Goal: Information Seeking & Learning: Learn about a topic

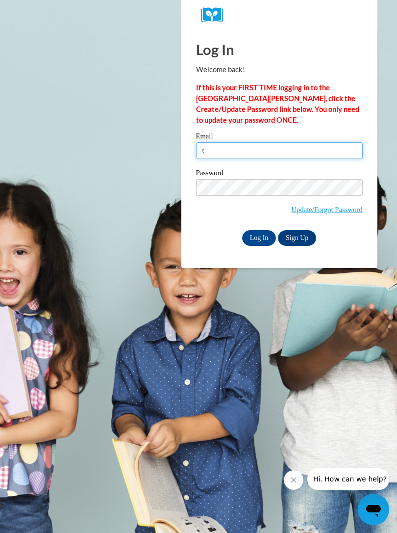
type input "ti"
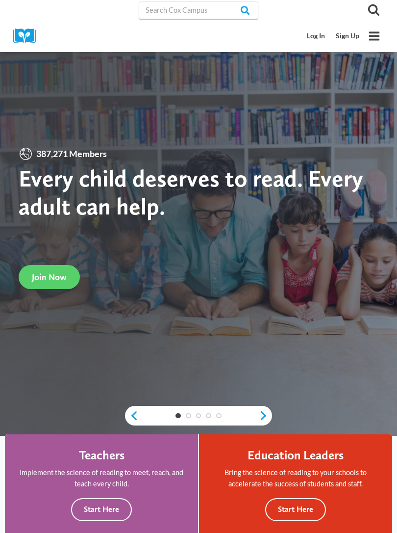
click at [318, 37] on link "Log In" at bounding box center [316, 36] width 29 height 18
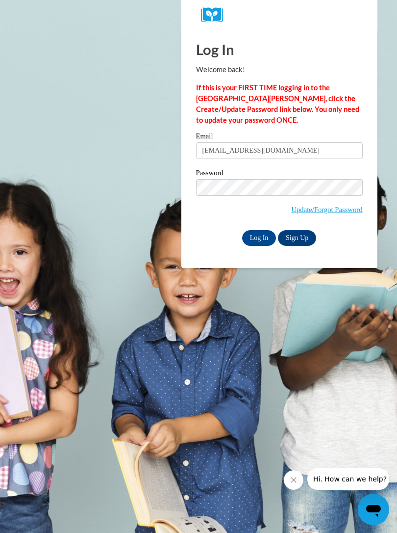
type input "tiyannatolbert16@gmail.com"
click at [259, 237] on input "Log In" at bounding box center [259, 238] width 34 height 16
click at [265, 244] on input "Log In" at bounding box center [259, 238] width 34 height 16
click at [265, 235] on input "Log In" at bounding box center [259, 238] width 34 height 16
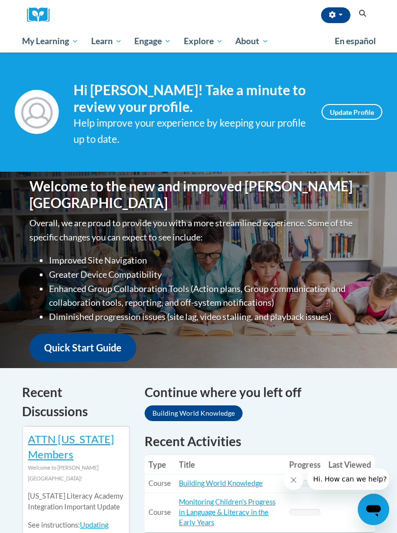
click at [0, 0] on link "My Course Progress" at bounding box center [0, 0] width 0 height 0
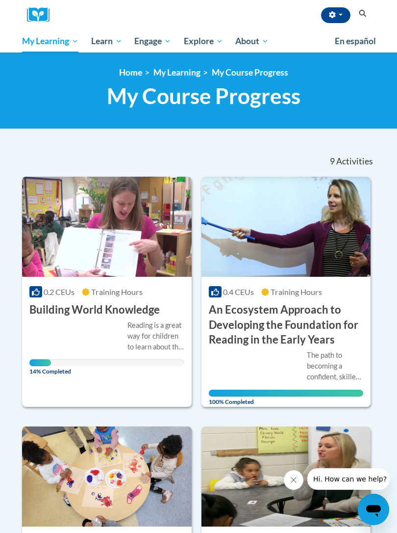
click at [39, 289] on icon at bounding box center [36, 292] width 8 height 8
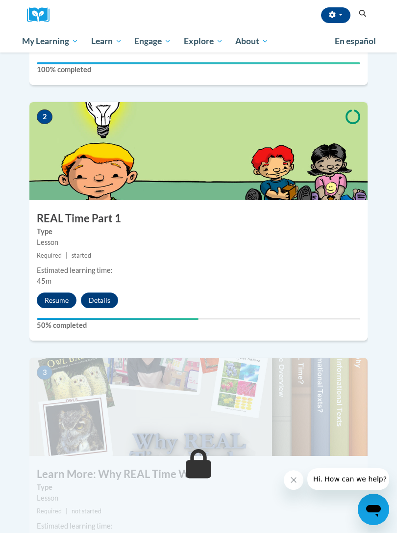
scroll to position [441, 0]
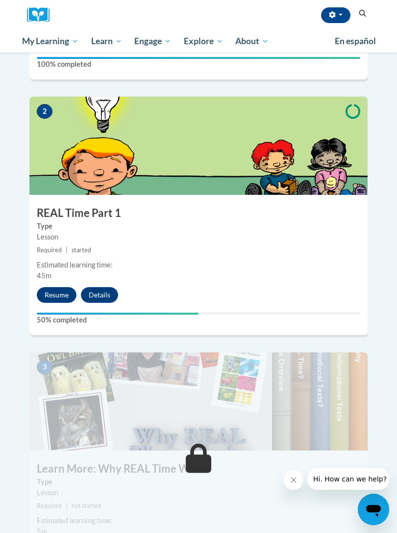
click at [47, 287] on button "Resume" at bounding box center [57, 295] width 40 height 16
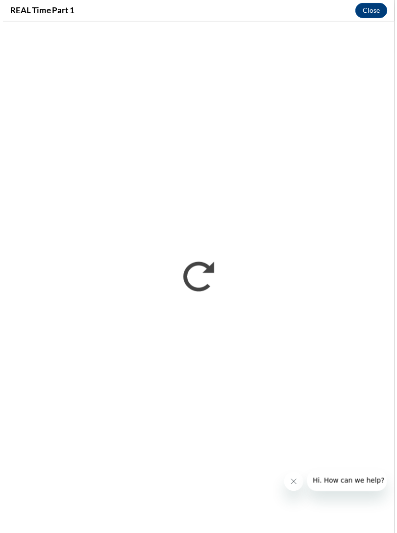
scroll to position [457, 0]
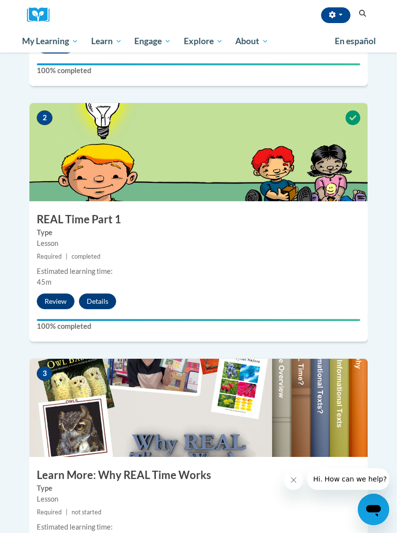
scroll to position [438, 0]
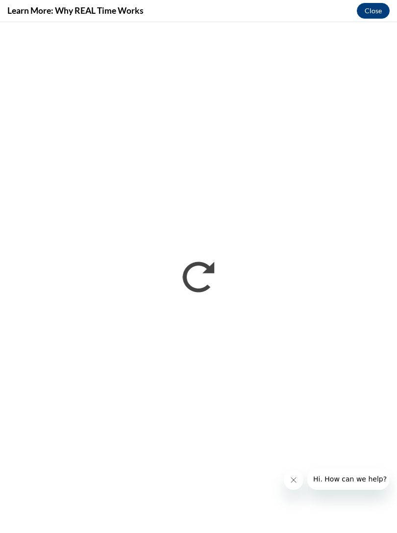
scroll to position [0, 0]
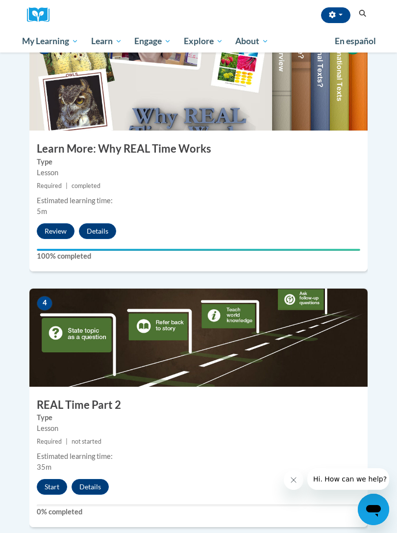
scroll to position [762, 0]
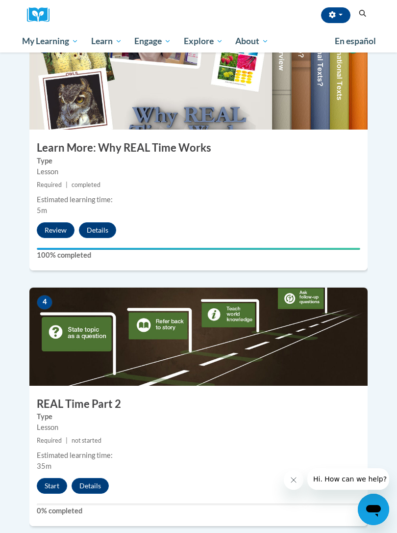
click at [60, 478] on button "Start" at bounding box center [52, 486] width 30 height 16
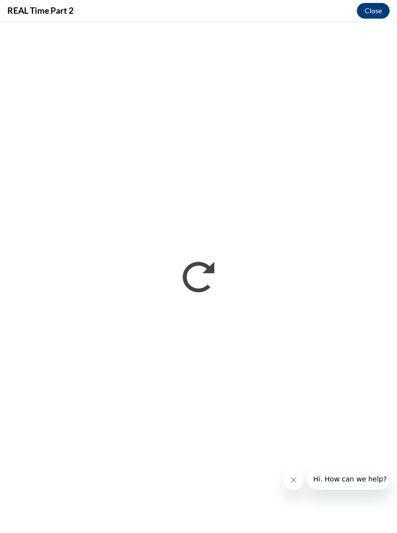
click at [296, 477] on icon "Close message from company" at bounding box center [294, 480] width 8 height 8
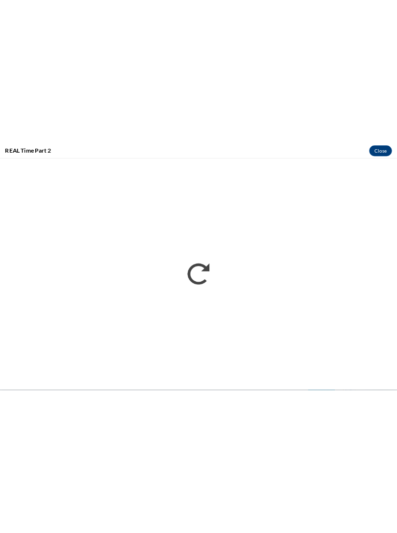
scroll to position [778, 0]
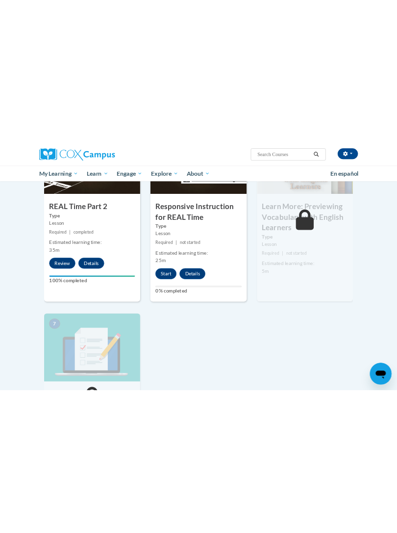
scroll to position [1202, 0]
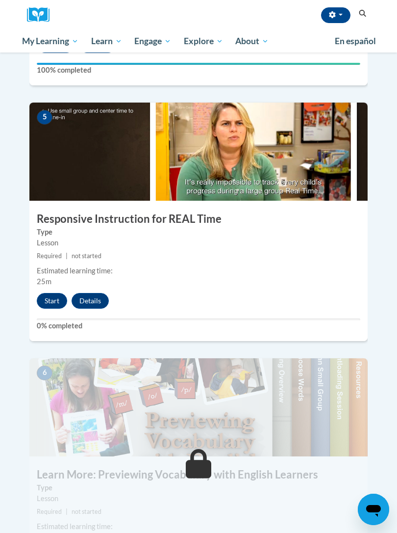
click at [52, 293] on button "Start" at bounding box center [52, 301] width 30 height 16
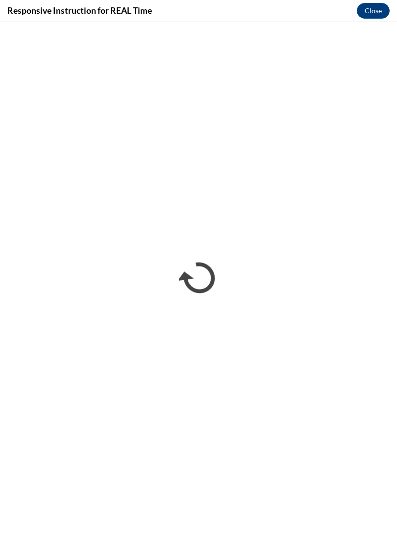
scroll to position [0, 0]
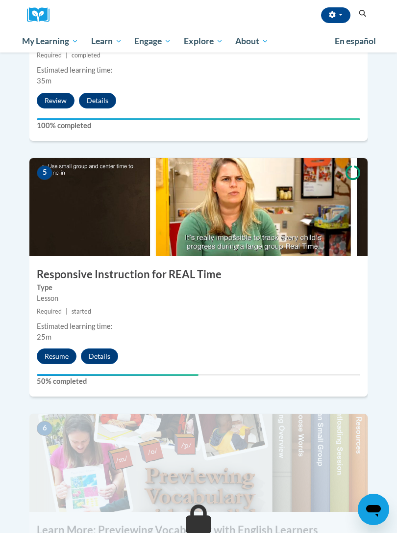
scroll to position [1146, 0]
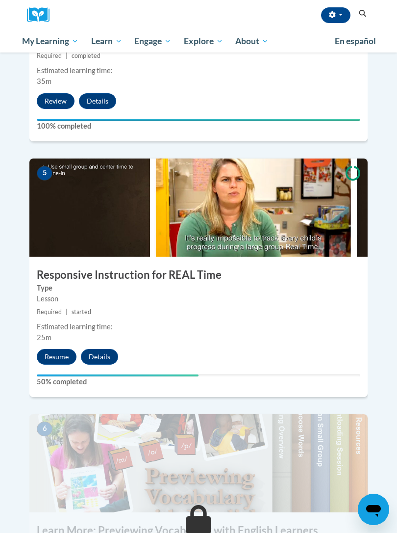
click at [52, 349] on button "Resume" at bounding box center [57, 357] width 40 height 16
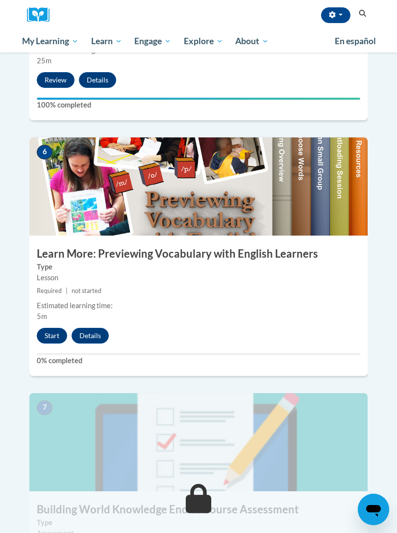
scroll to position [1427, 0]
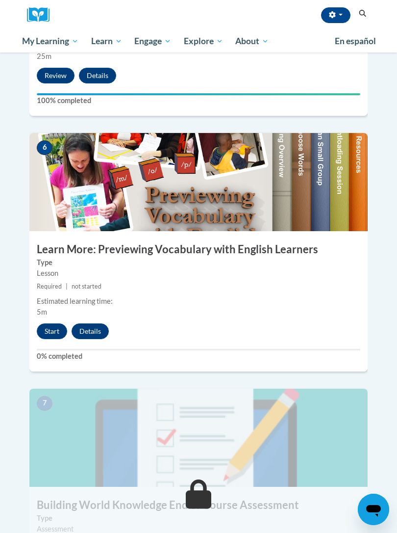
click at [46, 323] on button "Start" at bounding box center [52, 331] width 30 height 16
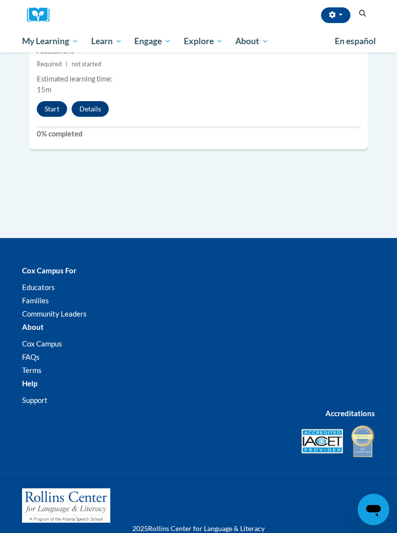
scroll to position [1900, 0]
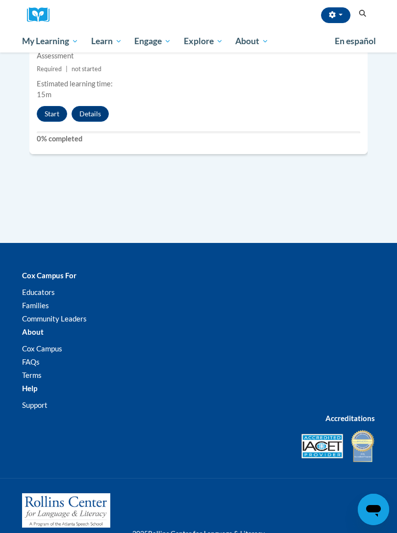
click at [48, 106] on button "Start" at bounding box center [52, 114] width 30 height 16
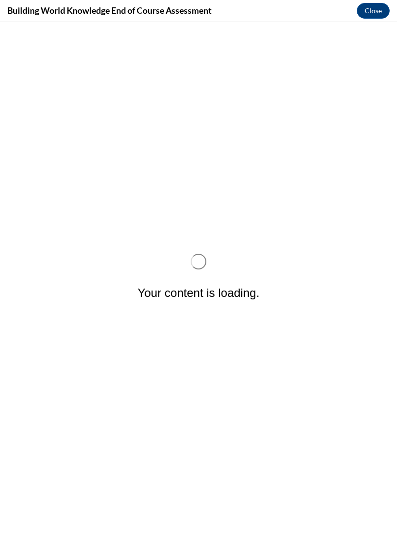
scroll to position [0, 0]
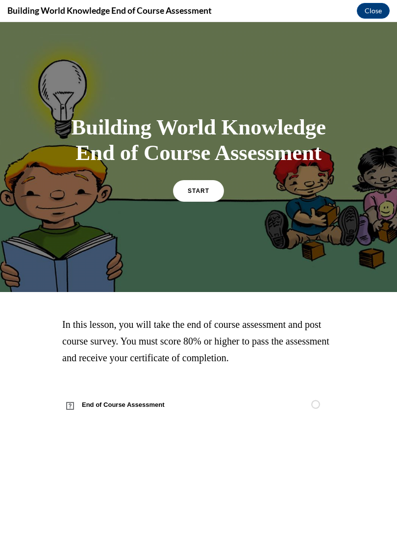
click at [205, 194] on span "START" at bounding box center [199, 190] width 22 height 7
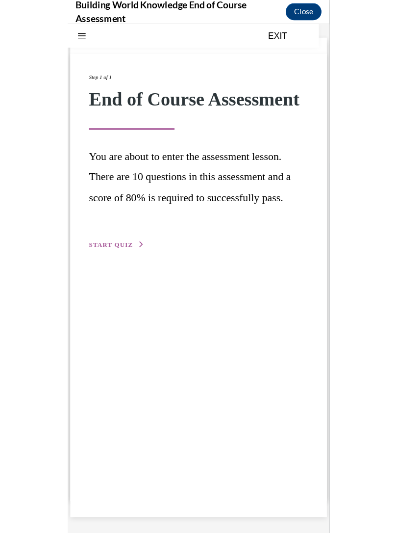
scroll to position [1900, 0]
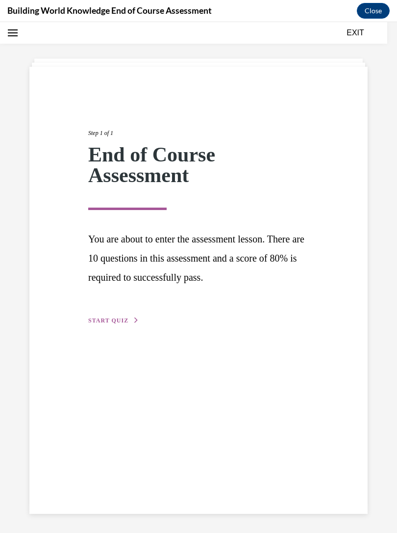
click at [360, 31] on button "EXIT" at bounding box center [355, 33] width 59 height 12
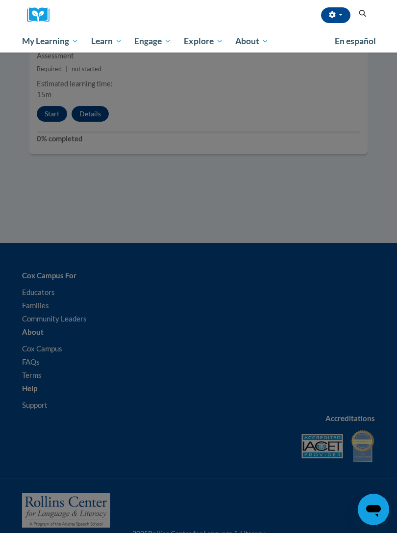
click at [333, 11] on icon "button" at bounding box center [332, 14] width 7 height 7
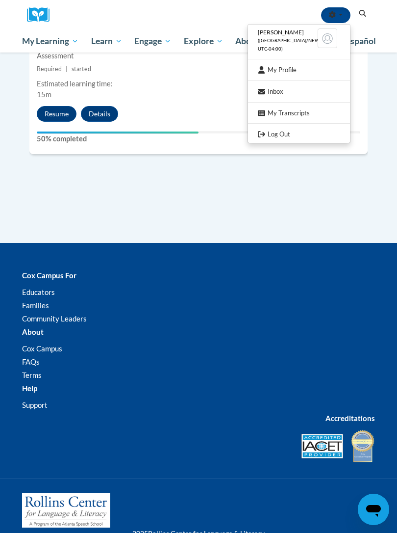
click at [312, 134] on link "Log Out" at bounding box center [299, 134] width 102 height 12
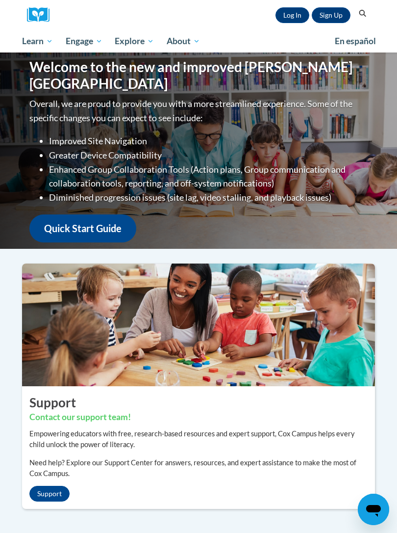
click at [295, 17] on link "Log In" at bounding box center [293, 15] width 34 height 16
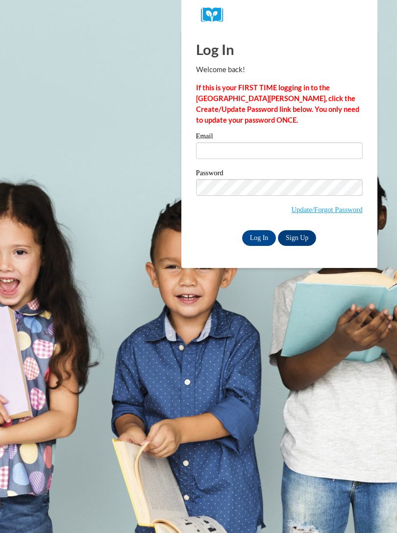
click at [276, 148] on input "Email" at bounding box center [279, 150] width 167 height 17
type input "k"
type input "[EMAIL_ADDRESS][DOMAIN_NAME]"
click at [263, 233] on input "Log In" at bounding box center [259, 238] width 34 height 16
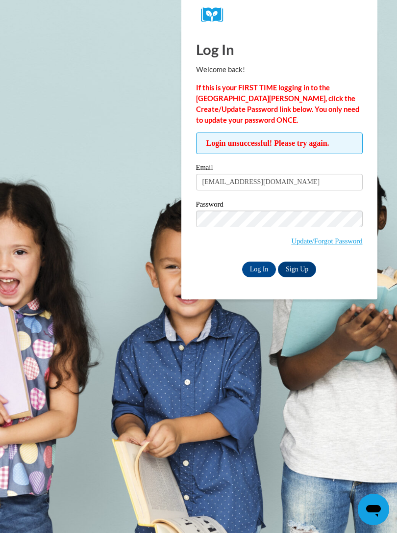
click at [261, 235] on span "Update/Forgot Password" at bounding box center [279, 230] width 167 height 41
click at [320, 190] on input "[EMAIL_ADDRESS][DOMAIN_NAME]" at bounding box center [279, 182] width 167 height 17
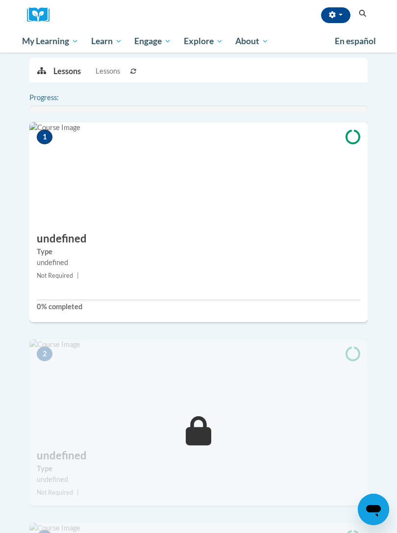
scroll to position [252, 0]
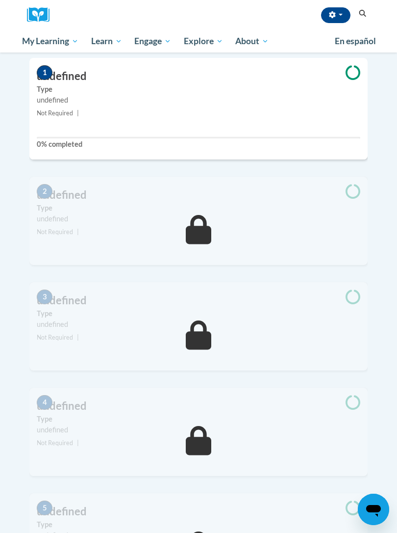
click at [333, 19] on button "button" at bounding box center [335, 15] width 29 height 16
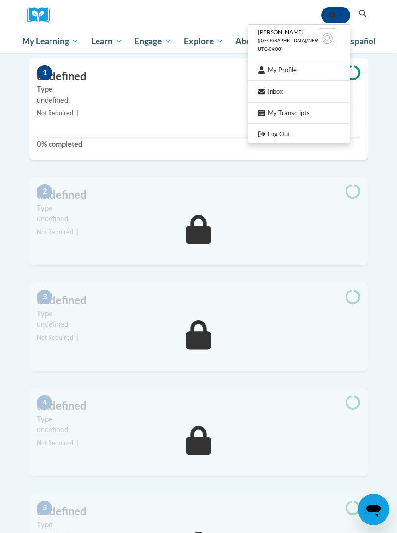
click at [295, 131] on link "Log Out" at bounding box center [299, 134] width 102 height 12
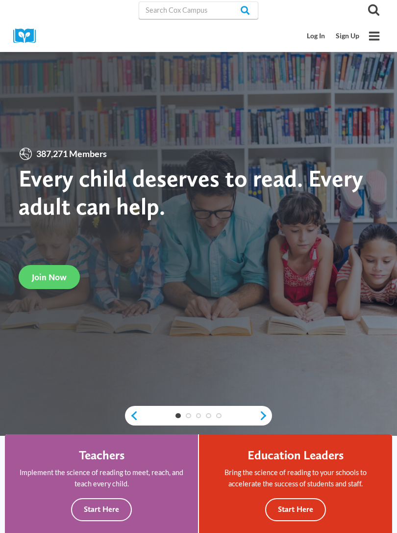
click at [316, 38] on link "Log In" at bounding box center [316, 36] width 29 height 18
click at [316, 34] on link "Log In" at bounding box center [316, 36] width 29 height 18
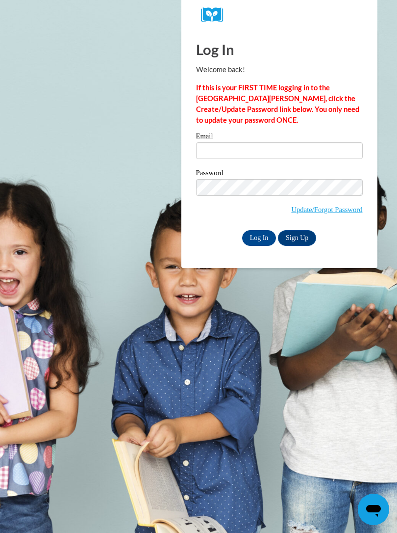
type input "k"
type input "[EMAIL_ADDRESS][DOMAIN_NAME]"
click at [266, 234] on input "Log In" at bounding box center [259, 238] width 34 height 16
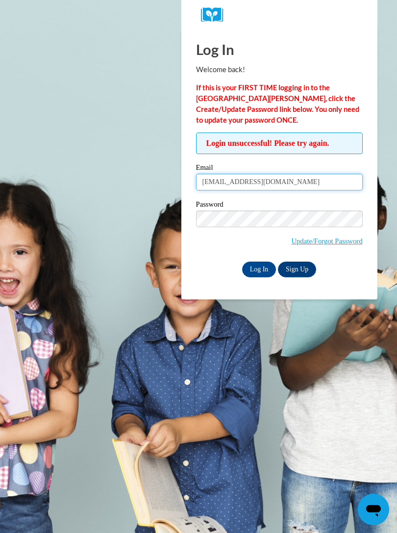
click at [306, 190] on input "[EMAIL_ADDRESS][DOMAIN_NAME]" at bounding box center [279, 182] width 167 height 17
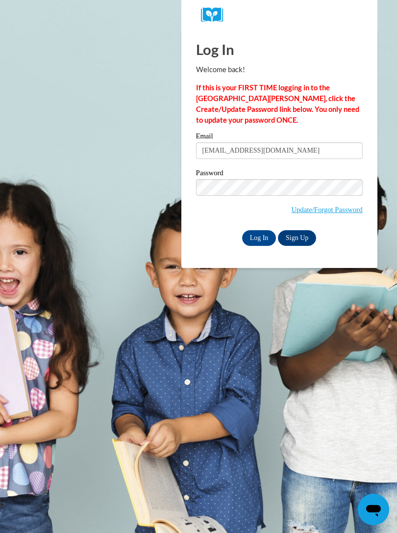
type input "[EMAIL_ADDRESS][DOMAIN_NAME]"
click at [259, 237] on input "Log In" at bounding box center [259, 238] width 34 height 16
type input "[EMAIL_ADDRESS][DOMAIN_NAME]"
click at [265, 240] on input "Log In" at bounding box center [259, 238] width 34 height 16
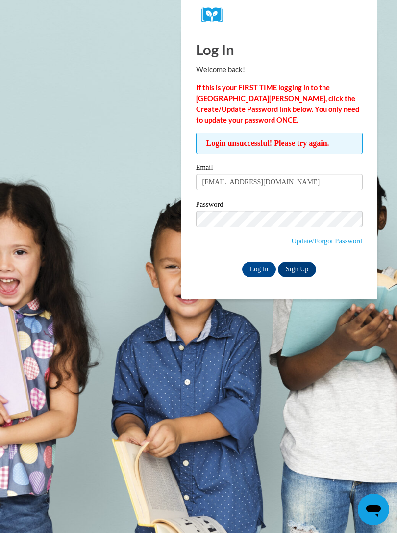
click at [269, 268] on input "Log In" at bounding box center [259, 269] width 34 height 16
click at [263, 271] on input "Log In" at bounding box center [259, 269] width 34 height 16
click at [321, 174] on input "[EMAIL_ADDRESS][DOMAIN_NAME]" at bounding box center [279, 182] width 167 height 17
click at [315, 187] on input "kenbj71@aol.com" at bounding box center [279, 182] width 167 height 17
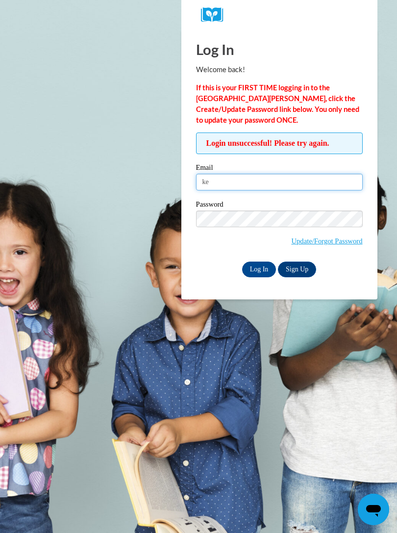
type input "k"
type input "t"
type input "tiyannatolbert16@gmail.com"
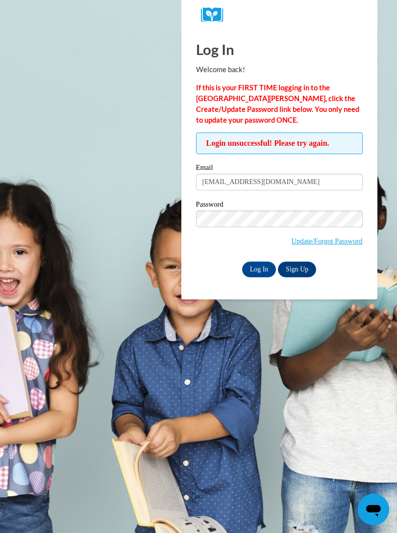
click at [268, 264] on input "Log In" at bounding box center [259, 269] width 34 height 16
click at [261, 270] on input "Log In" at bounding box center [259, 269] width 34 height 16
click at [263, 271] on input "Log In" at bounding box center [259, 269] width 34 height 16
click at [259, 272] on input "Log In" at bounding box center [259, 269] width 34 height 16
click at [261, 272] on input "Log In" at bounding box center [259, 269] width 34 height 16
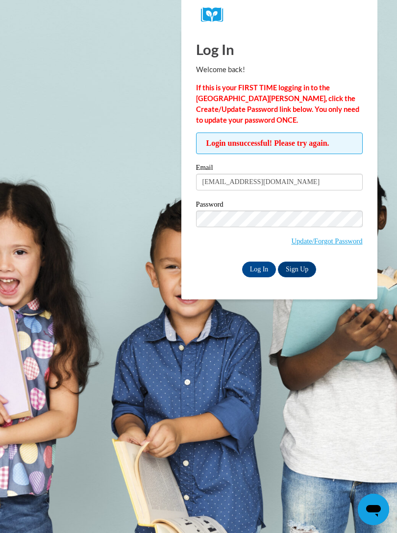
click at [263, 270] on input "Log In" at bounding box center [259, 269] width 34 height 16
click at [262, 269] on input "Log In" at bounding box center [259, 269] width 34 height 16
click at [263, 266] on input "Log In" at bounding box center [259, 269] width 34 height 16
click at [262, 266] on input "Log In" at bounding box center [259, 269] width 34 height 16
click at [263, 268] on input "Log In" at bounding box center [259, 269] width 34 height 16
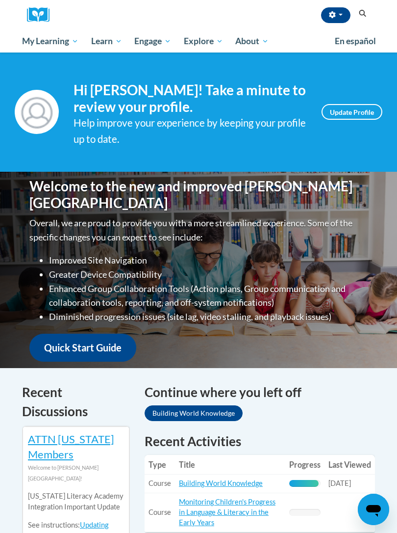
click at [336, 14] on button "button" at bounding box center [335, 15] width 29 height 16
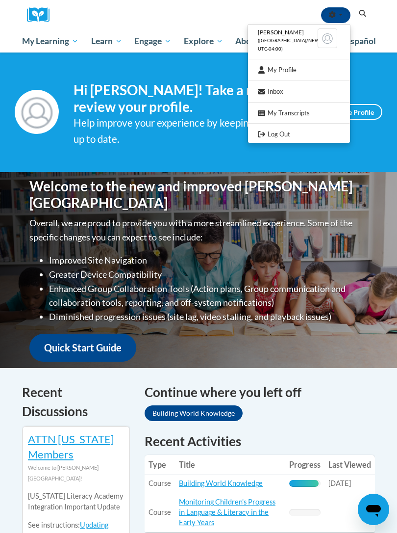
click at [295, 134] on link "Log Out" at bounding box center [299, 134] width 102 height 12
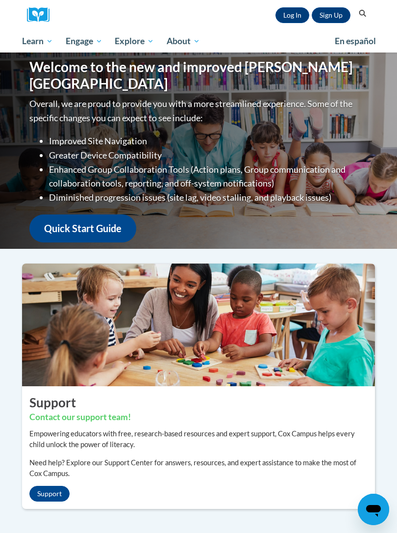
click at [288, 9] on link "Log In" at bounding box center [293, 15] width 34 height 16
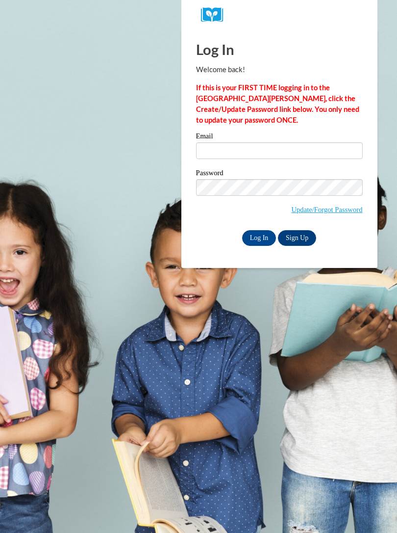
click at [266, 146] on input "Email" at bounding box center [279, 150] width 167 height 17
type input "Kenjb71@aol.com"
click at [261, 232] on input "Log In" at bounding box center [259, 238] width 34 height 16
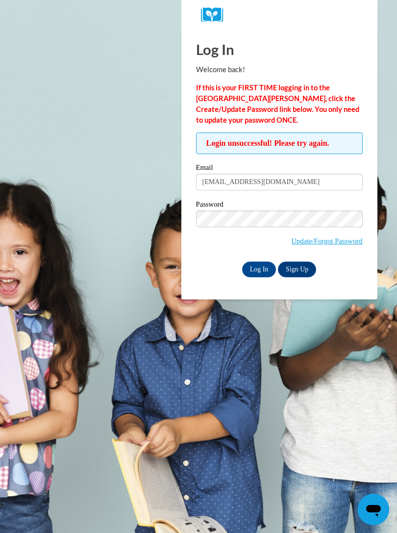
click at [334, 178] on input "[EMAIL_ADDRESS][DOMAIN_NAME]" at bounding box center [279, 182] width 167 height 17
type input "K"
type input "k"
type input "[EMAIL_ADDRESS][DOMAIN_NAME]"
click at [258, 264] on input "Log In" at bounding box center [259, 269] width 34 height 16
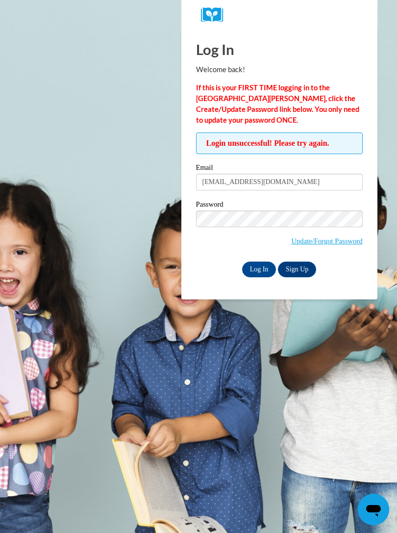
click at [292, 242] on link "Update/Forgot Password" at bounding box center [326, 241] width 71 height 8
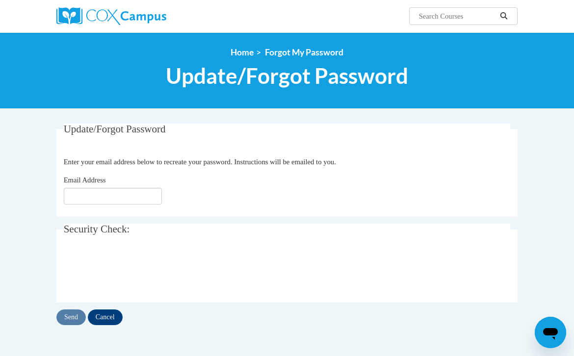
click at [315, 161] on span "Enter your email address below to recreate your password. Instructions will be …" at bounding box center [200, 162] width 272 height 8
click at [313, 179] on div "Email Address" at bounding box center [287, 190] width 447 height 30
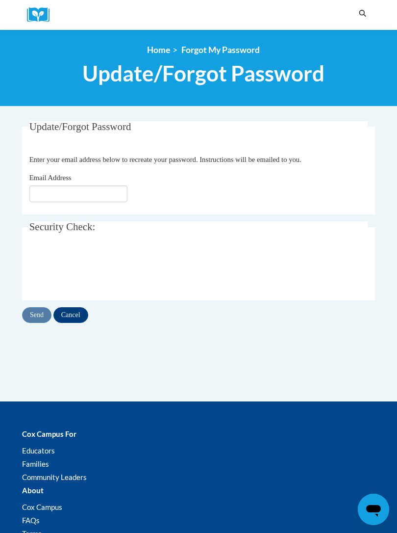
click at [155, 46] on link "Home" at bounding box center [158, 50] width 23 height 10
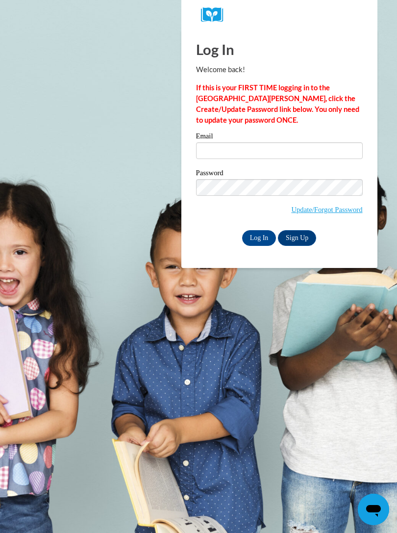
type input "t"
type input "[EMAIL_ADDRESS][DOMAIN_NAME]"
click at [262, 234] on input "Log In" at bounding box center [259, 238] width 34 height 16
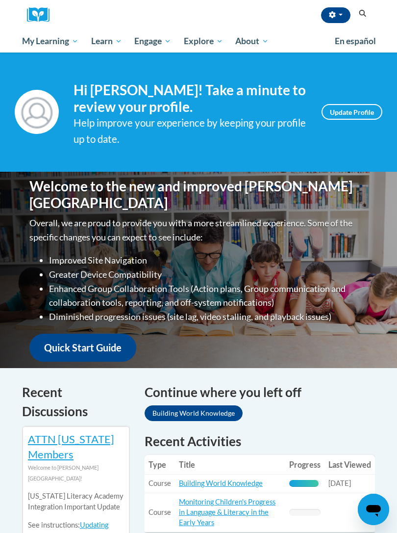
click at [0, 0] on span "My Course Progress" at bounding box center [0, 0] width 0 height 0
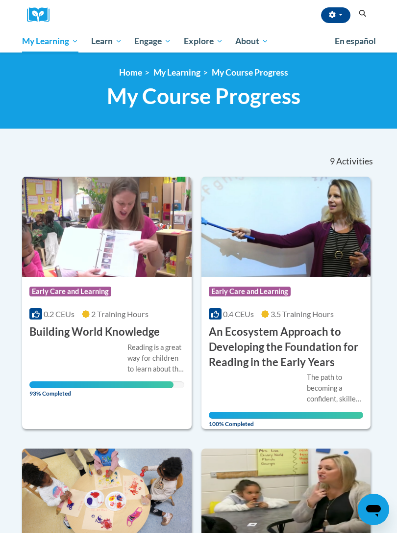
click at [136, 307] on div "Course Category: Early Care and Learning 0.2 CEUs 2 Training Hours COURSE Build…" at bounding box center [107, 308] width 170 height 63
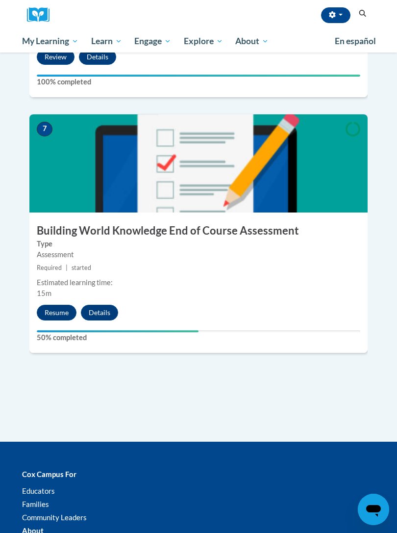
scroll to position [1716, 0]
